Goal: Task Accomplishment & Management: Complete application form

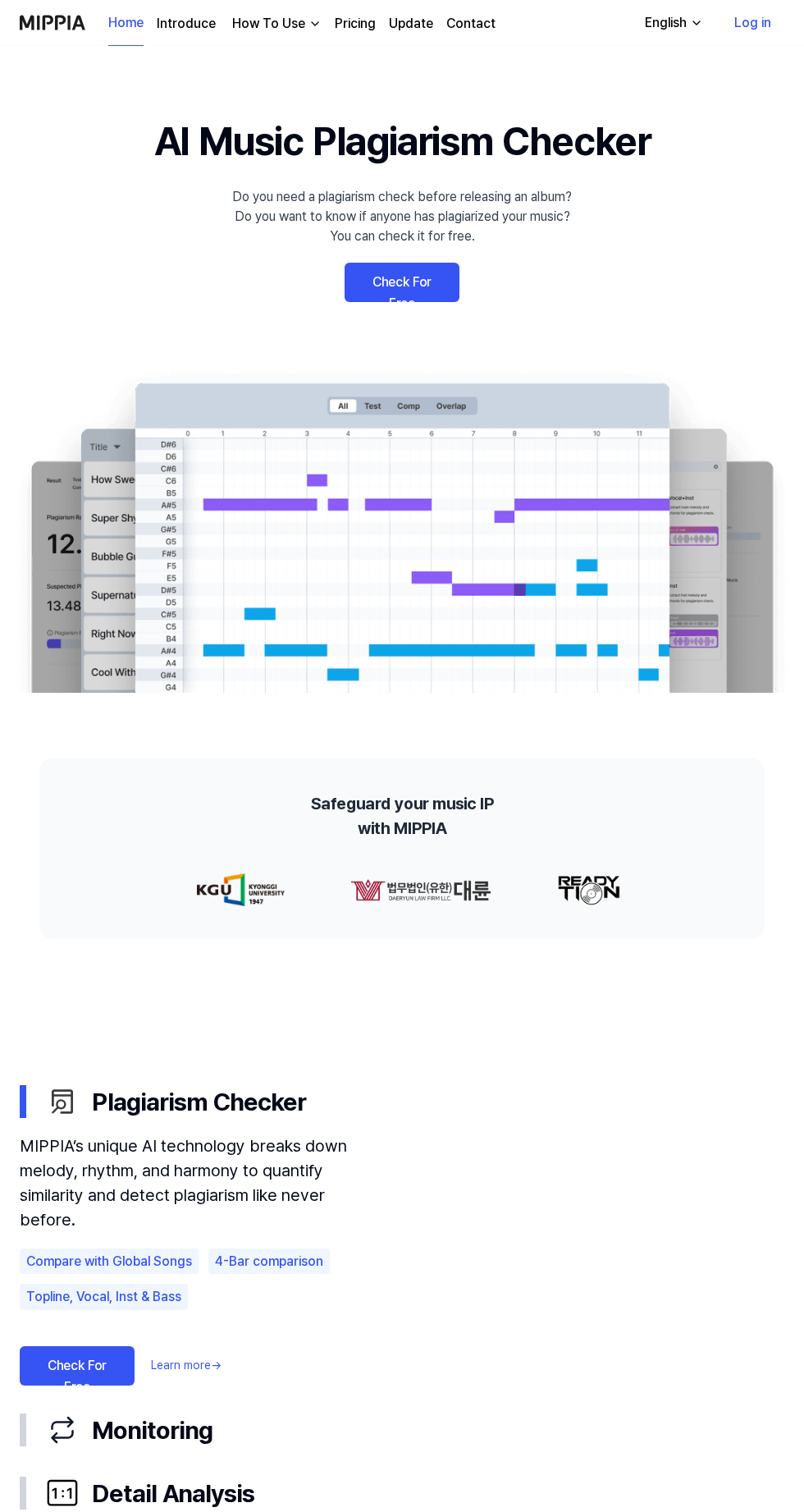
click at [628, 1197] on video at bounding box center [588, 1202] width 394 height 263
click at [507, 581] on img at bounding box center [402, 530] width 804 height 325
click at [659, 1309] on video at bounding box center [588, 1202] width 394 height 263
click at [623, 1251] on video at bounding box center [588, 1202] width 394 height 263
click at [615, 1173] on video at bounding box center [588, 1202] width 394 height 263
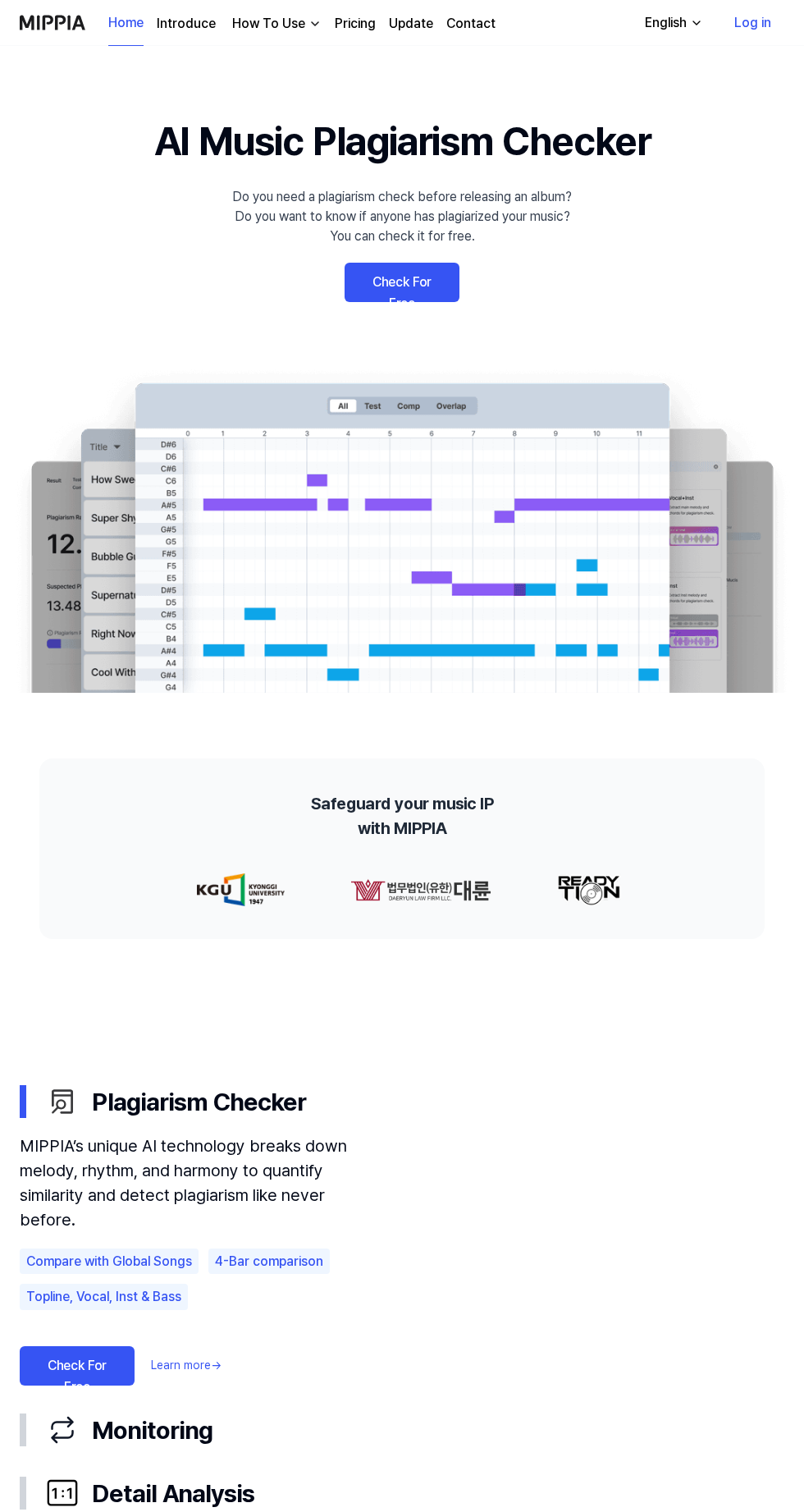
click at [600, 1203] on video at bounding box center [588, 1202] width 394 height 263
click at [784, 44] on link "Log in" at bounding box center [753, 23] width 63 height 46
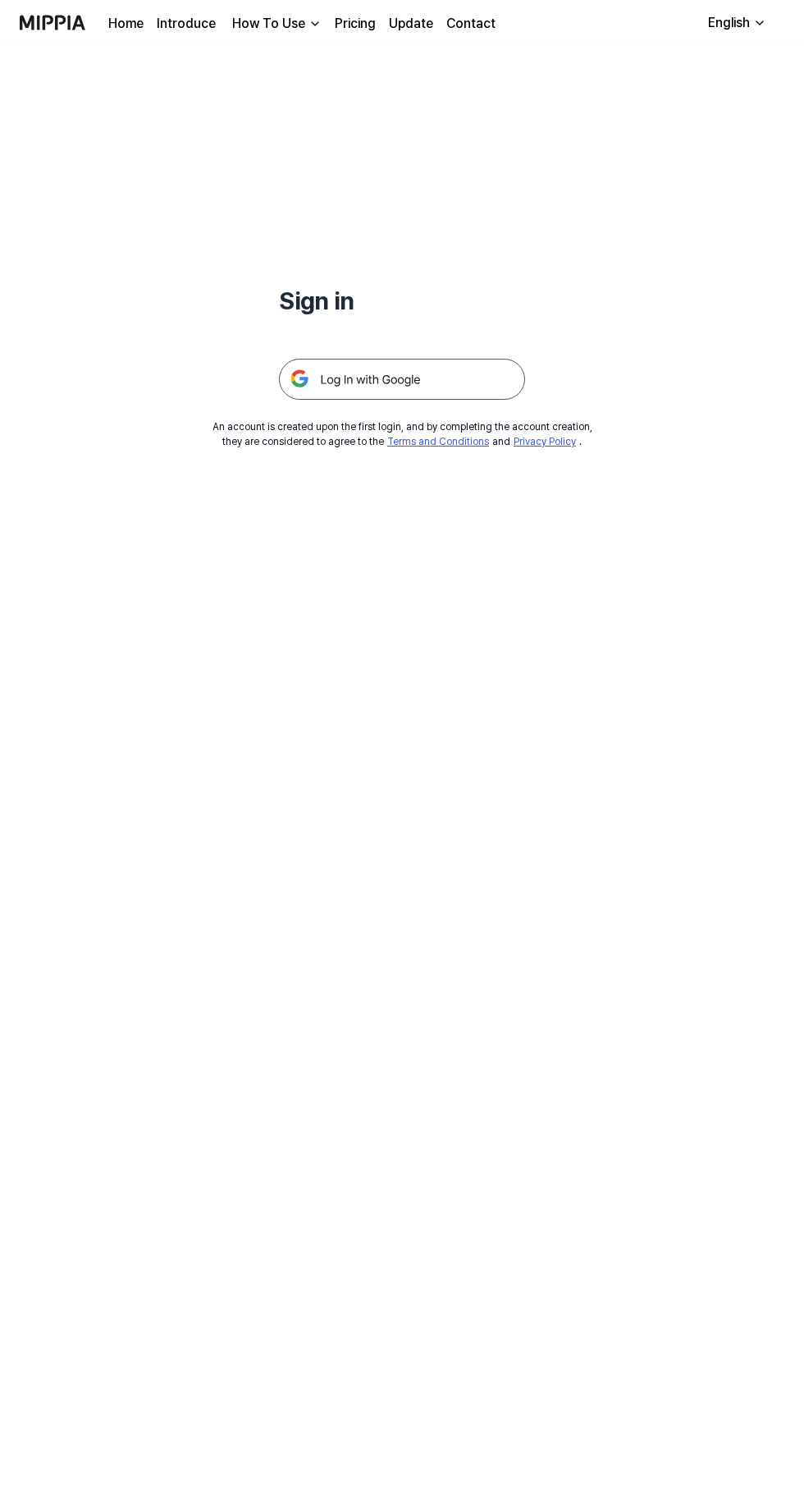
click at [449, 399] on img at bounding box center [402, 379] width 246 height 41
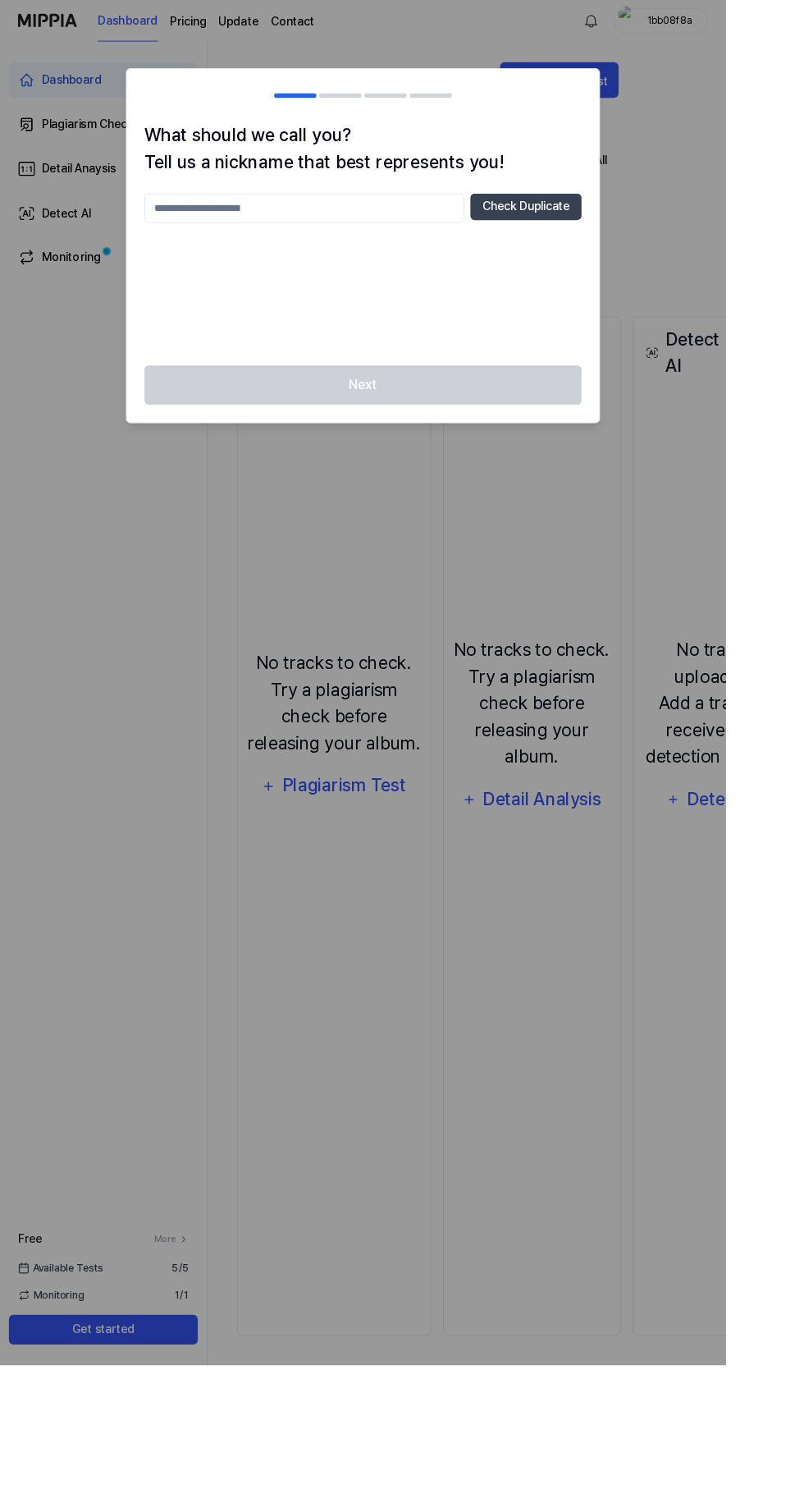
click at [644, 244] on button "Check Duplicate" at bounding box center [583, 229] width 123 height 30
click at [644, 243] on button "Check Duplicate" at bounding box center [583, 229] width 123 height 30
click at [644, 239] on button "Check Duplicate" at bounding box center [583, 229] width 123 height 30
click at [501, 282] on div "Check Duplicate Please enter between 2 and 20 characters" at bounding box center [401, 300] width 484 height 171
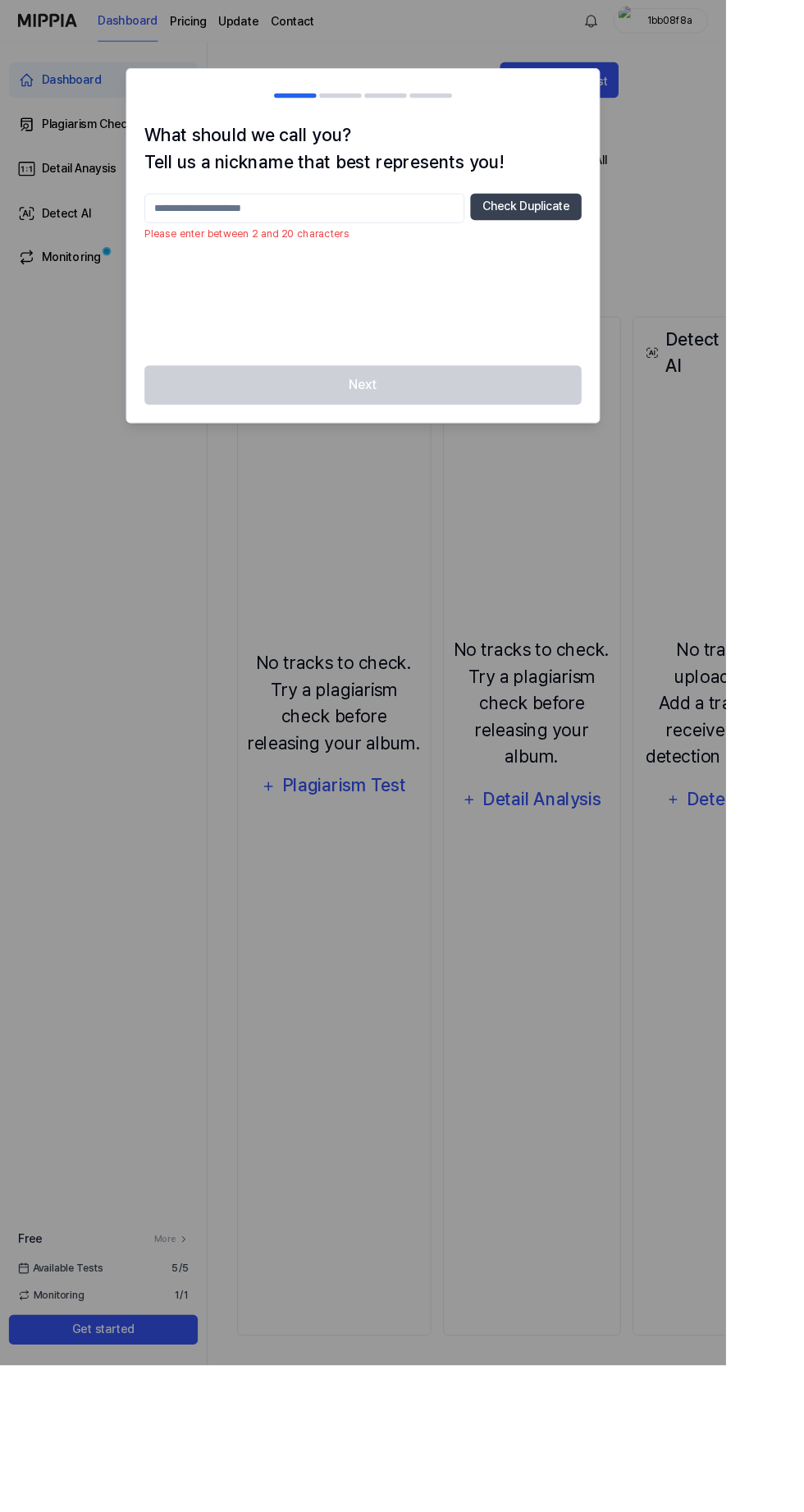
click at [143, 1511] on div at bounding box center [402, 756] width 804 height 1512
click at [159, 1511] on div at bounding box center [402, 756] width 804 height 1512
click at [279, 239] on input "text" at bounding box center [336, 231] width 354 height 32
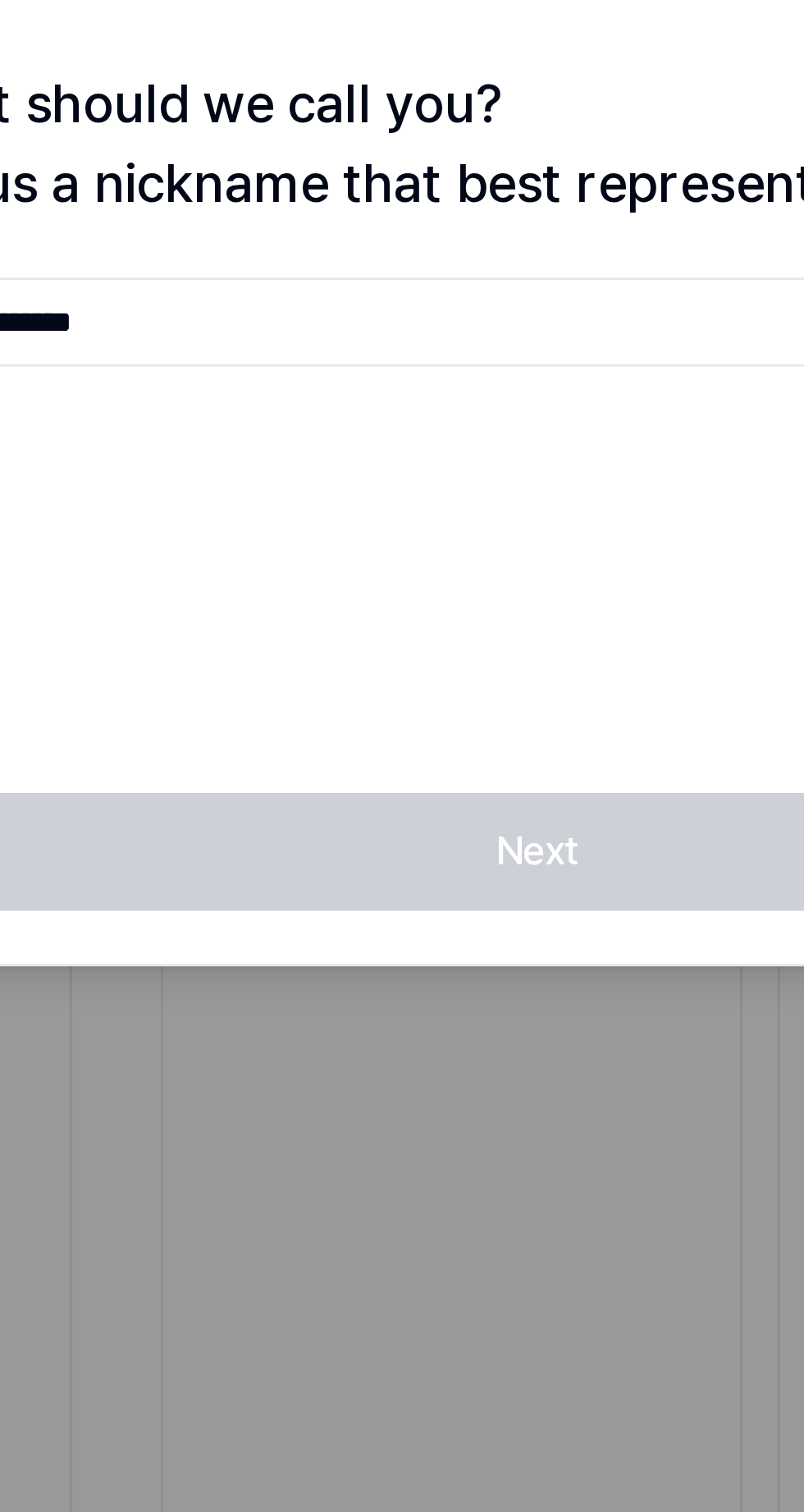
type input "**********"
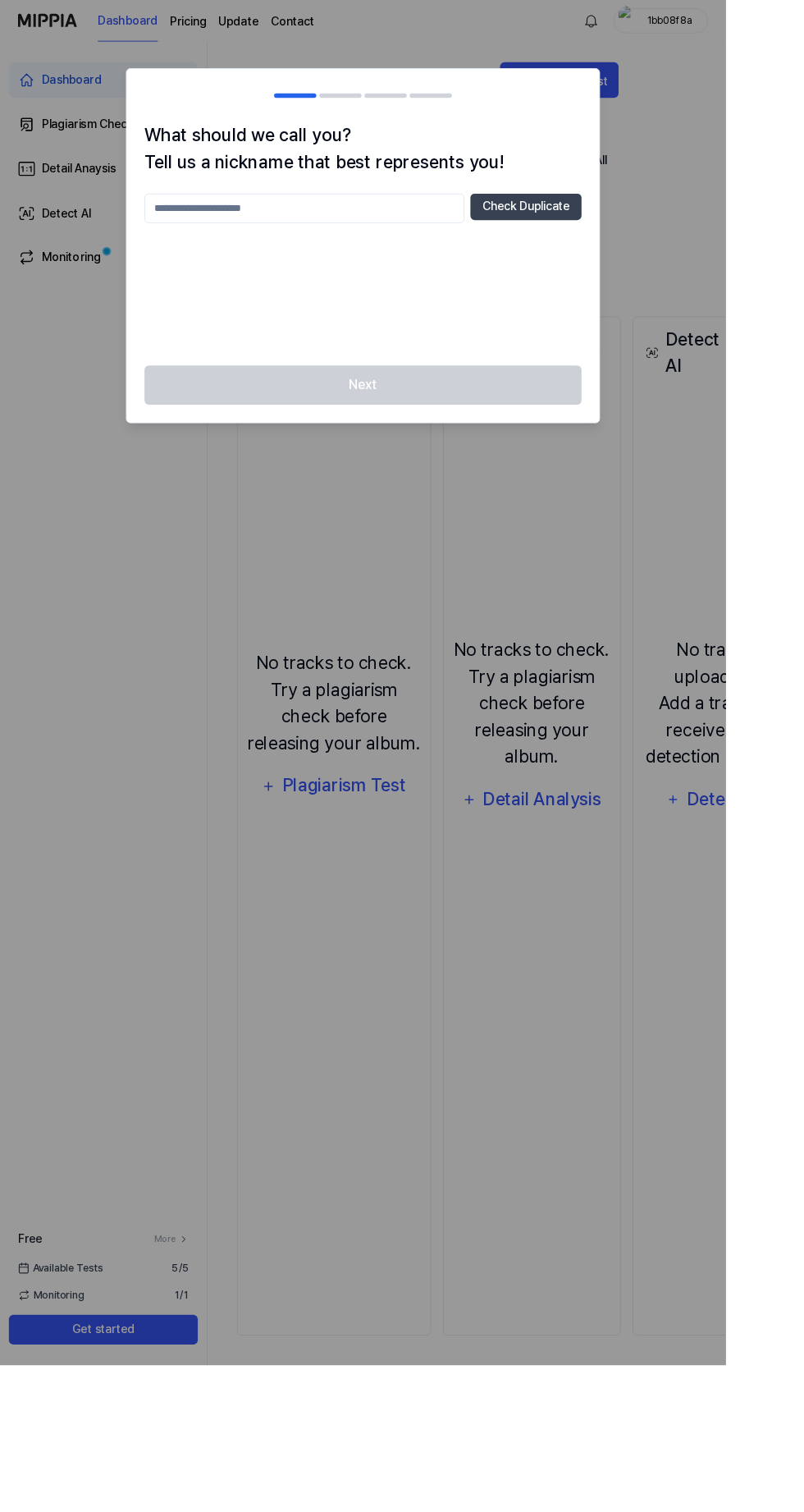
click at [384, 240] on input "text" at bounding box center [336, 231] width 354 height 32
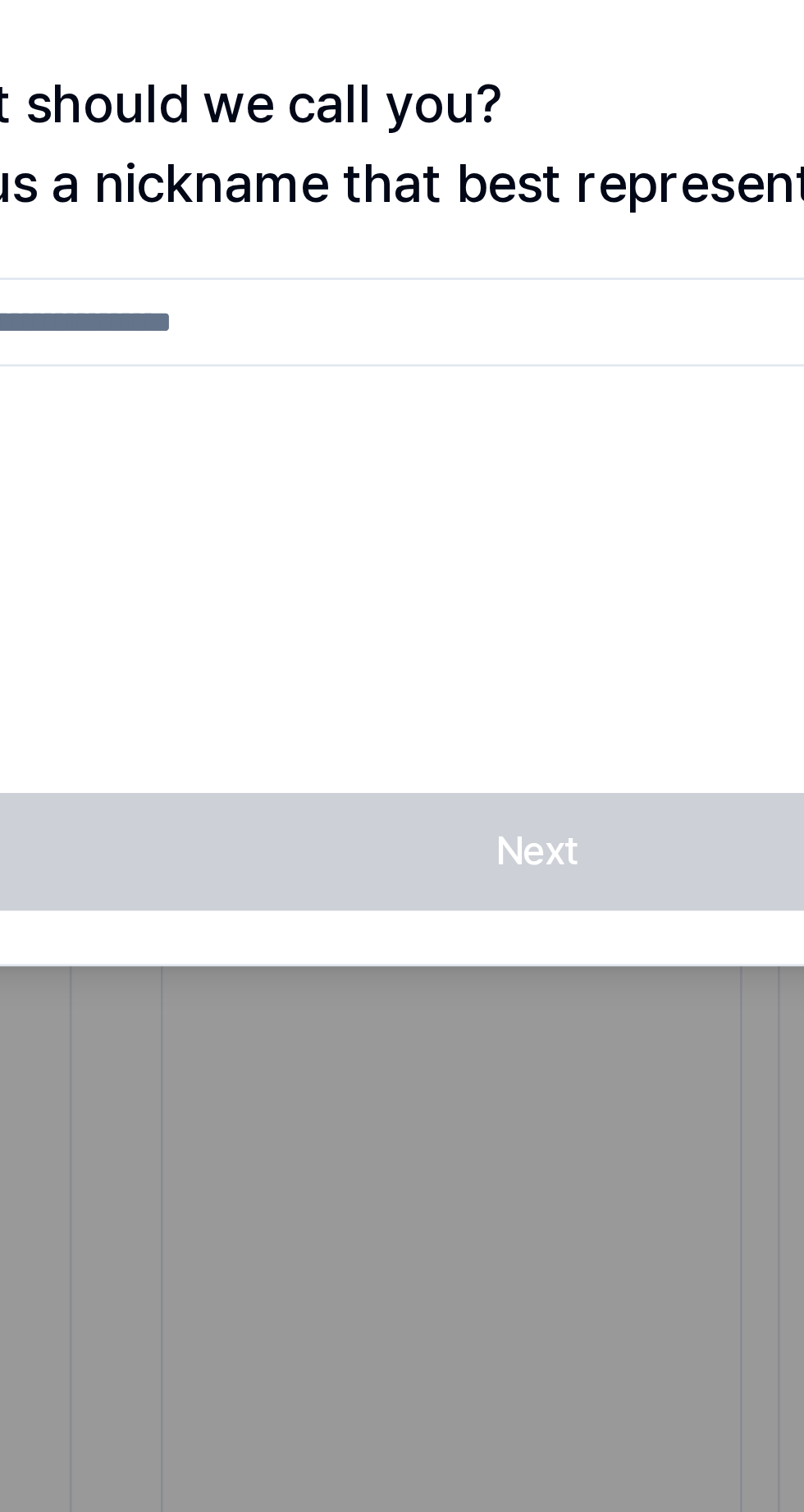
click at [302, 244] on input "text" at bounding box center [336, 231] width 354 height 32
click at [323, 243] on input "text" at bounding box center [336, 231] width 354 height 32
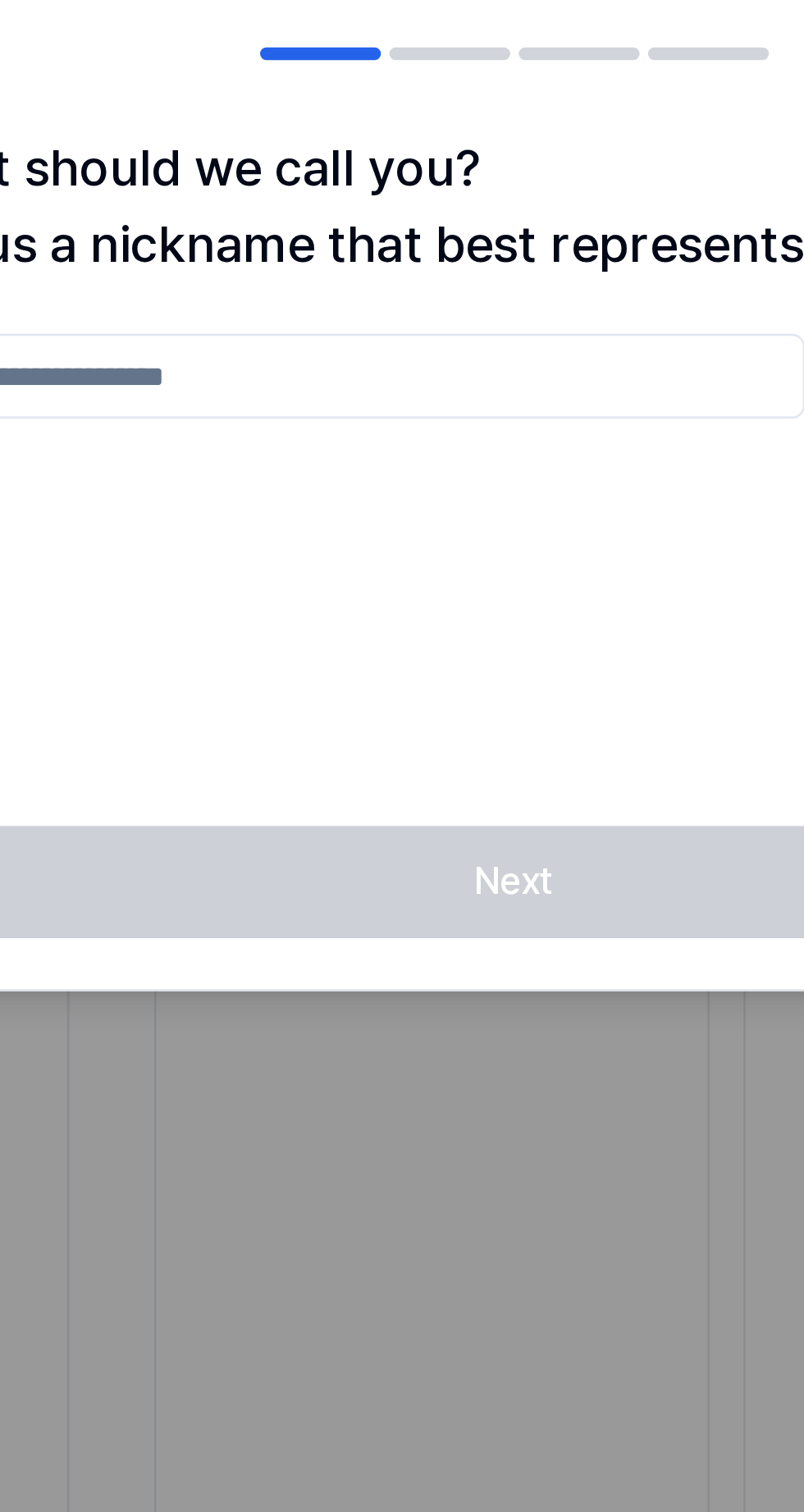
click at [370, 170] on h1 "What should we call you? Tell us a nickname that best represents you!" at bounding box center [401, 165] width 484 height 59
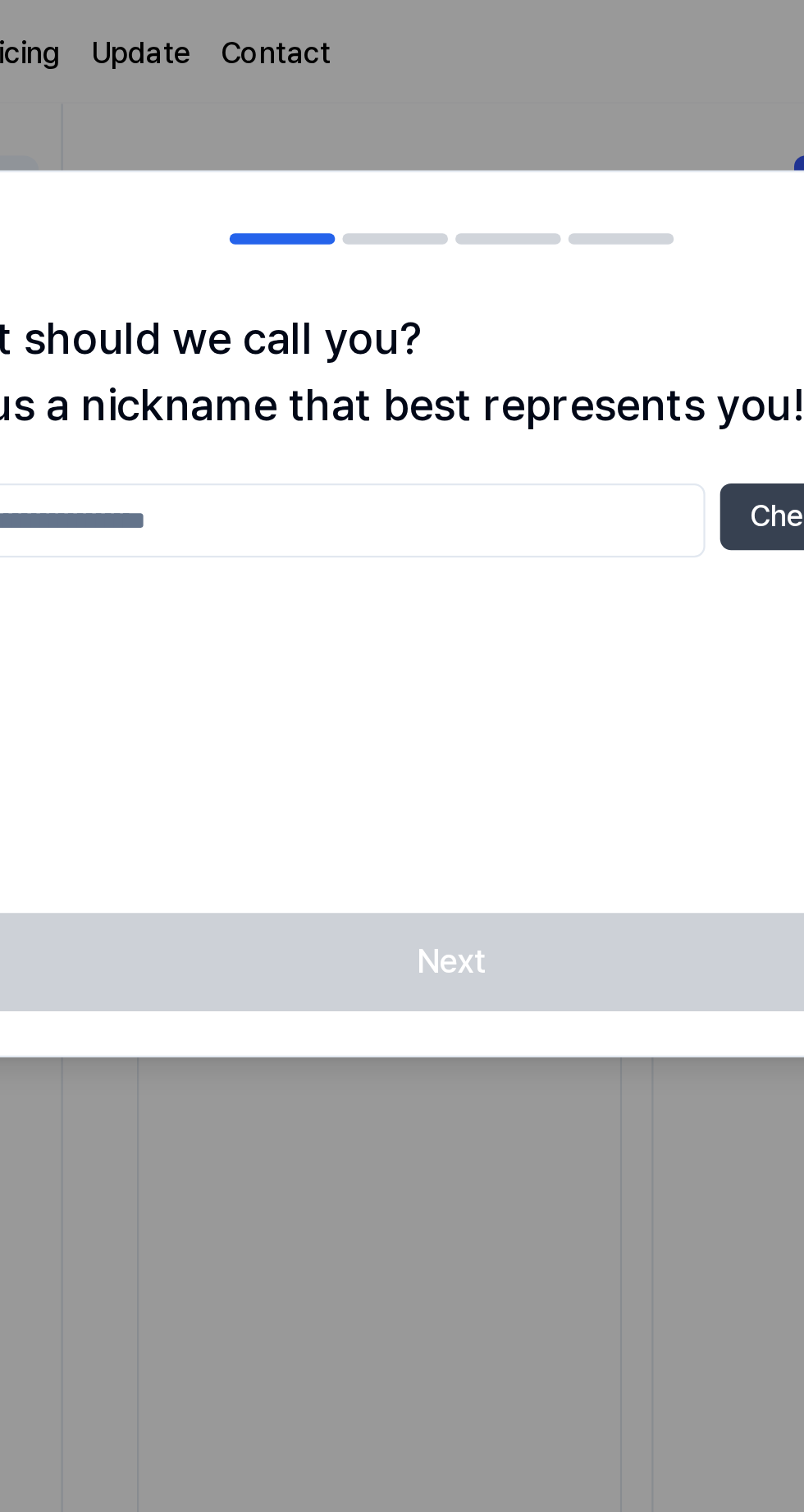
click at [318, 243] on input "text" at bounding box center [336, 231] width 354 height 32
type input "******"
